Goal: Information Seeking & Learning: Learn about a topic

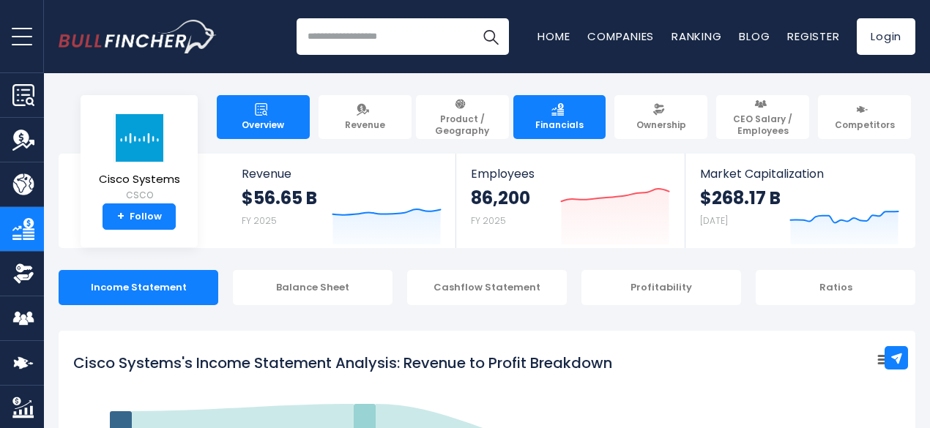
click at [255, 119] on span "Overview" at bounding box center [263, 125] width 42 height 12
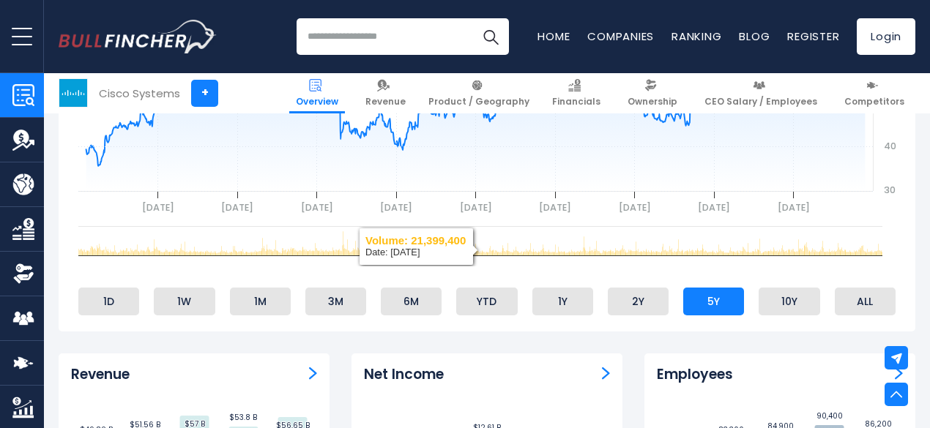
scroll to position [220, 0]
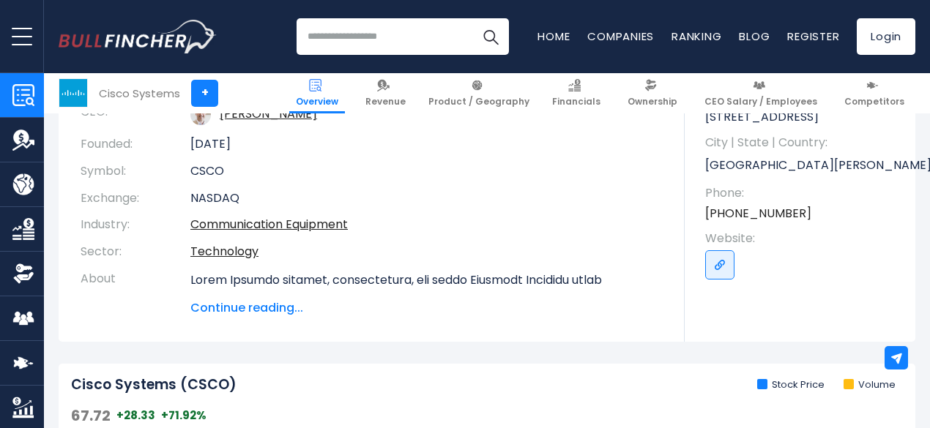
click at [241, 308] on span "Continue reading..." at bounding box center [426, 309] width 472 height 18
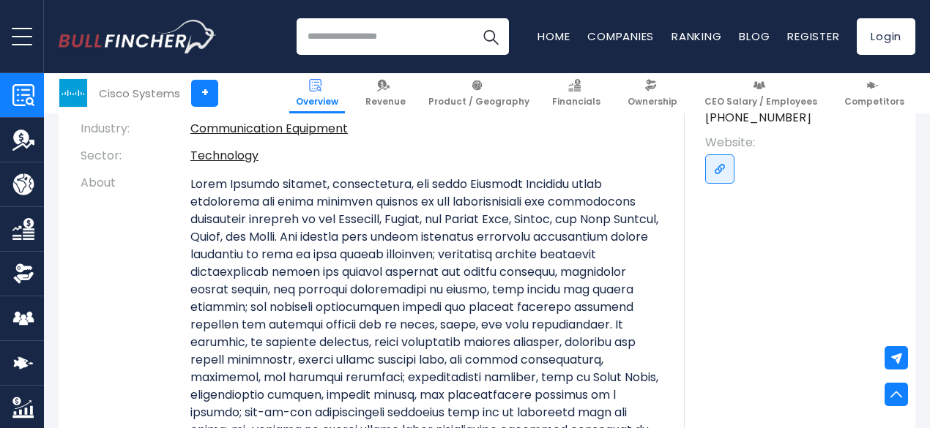
scroll to position [293, 0]
